Goal: Answer question/provide support

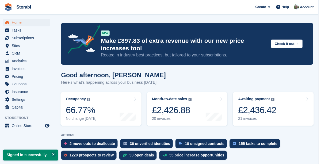
click at [285, 112] on link "Awaiting payment The total outstanding balance on all open invoices. £2,436.42 …" at bounding box center [276, 110] width 82 height 34
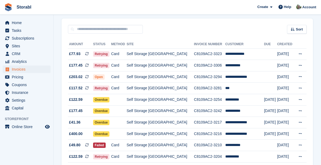
scroll to position [42, 0]
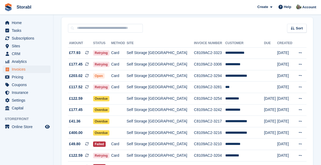
click at [170, 109] on td "Self Storage [GEOGRAPHIC_DATA]" at bounding box center [160, 110] width 67 height 12
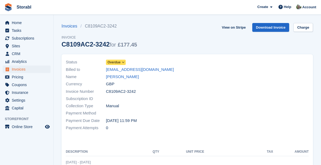
click at [119, 77] on link "Martin Hill" at bounding box center [122, 77] width 33 height 6
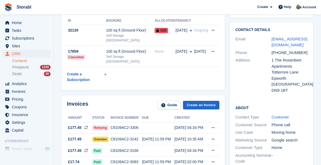
scroll to position [99, 0]
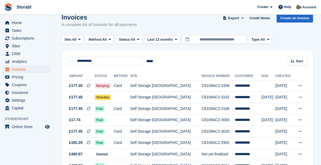
scroll to position [10, 0]
click at [235, 130] on td "**********" at bounding box center [248, 132] width 27 height 12
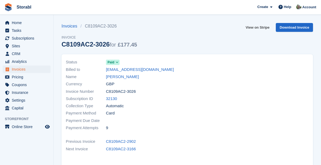
click at [260, 23] on link "View on Stripe" at bounding box center [258, 27] width 28 height 9
click at [120, 77] on link "[PERSON_NAME]" at bounding box center [122, 77] width 33 height 6
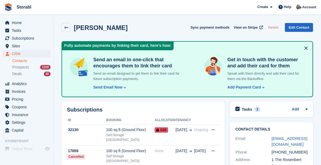
click at [257, 87] on div "Add Payment Card" at bounding box center [244, 88] width 33 height 6
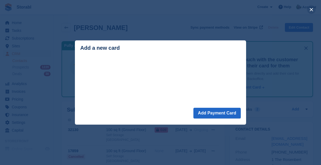
click at [311, 11] on button "close" at bounding box center [311, 9] width 9 height 9
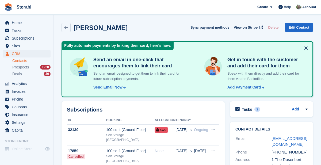
click at [116, 85] on div "Send Email Now" at bounding box center [107, 88] width 29 height 6
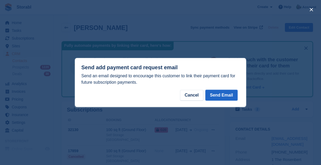
click at [224, 95] on button "Send Email" at bounding box center [222, 95] width 32 height 11
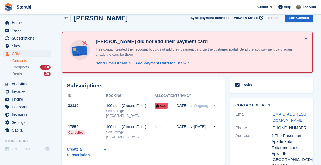
scroll to position [9, 0]
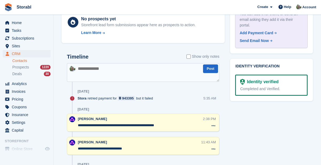
click at [139, 123] on textarea "**********" at bounding box center [140, 125] width 125 height 5
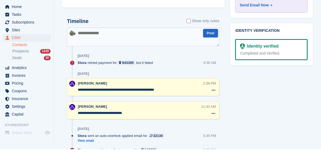
scroll to position [357, 0]
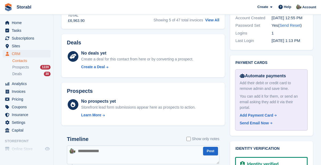
scroll to position [255, 0]
